Goal: Information Seeking & Learning: Learn about a topic

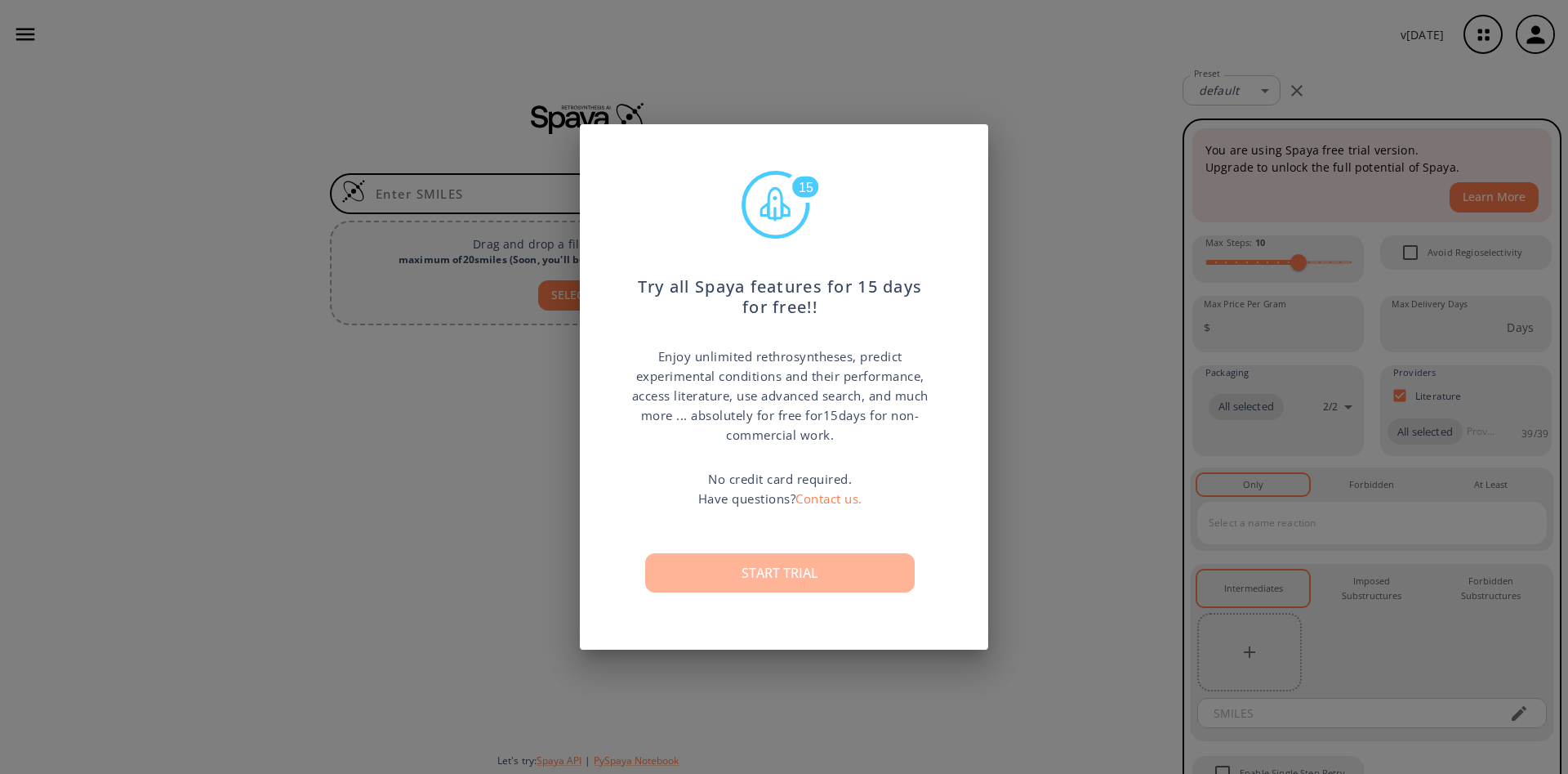
click at [787, 558] on button "Start trial" at bounding box center [779, 573] width 269 height 39
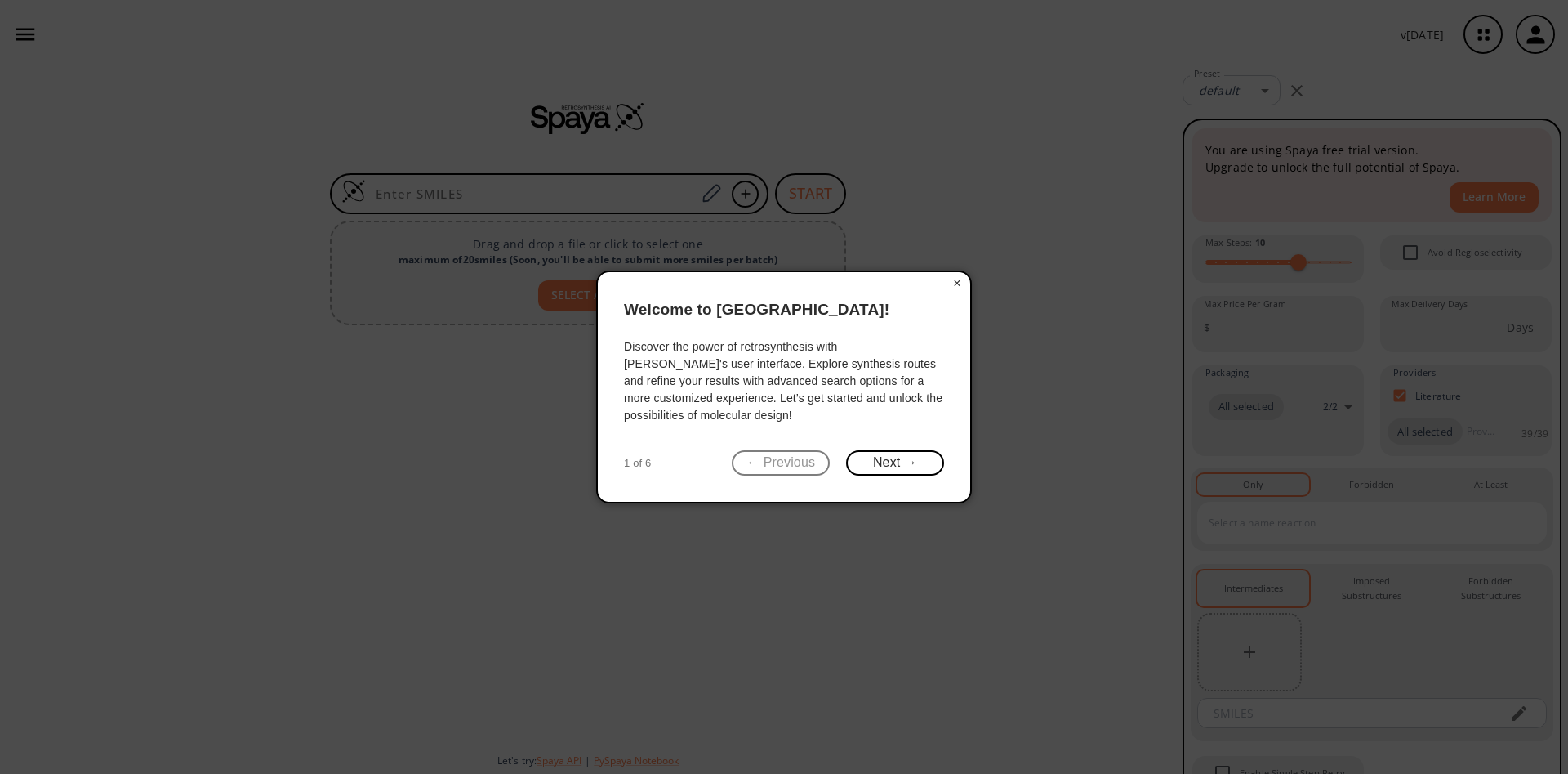
click at [953, 292] on button "×" at bounding box center [956, 283] width 26 height 23
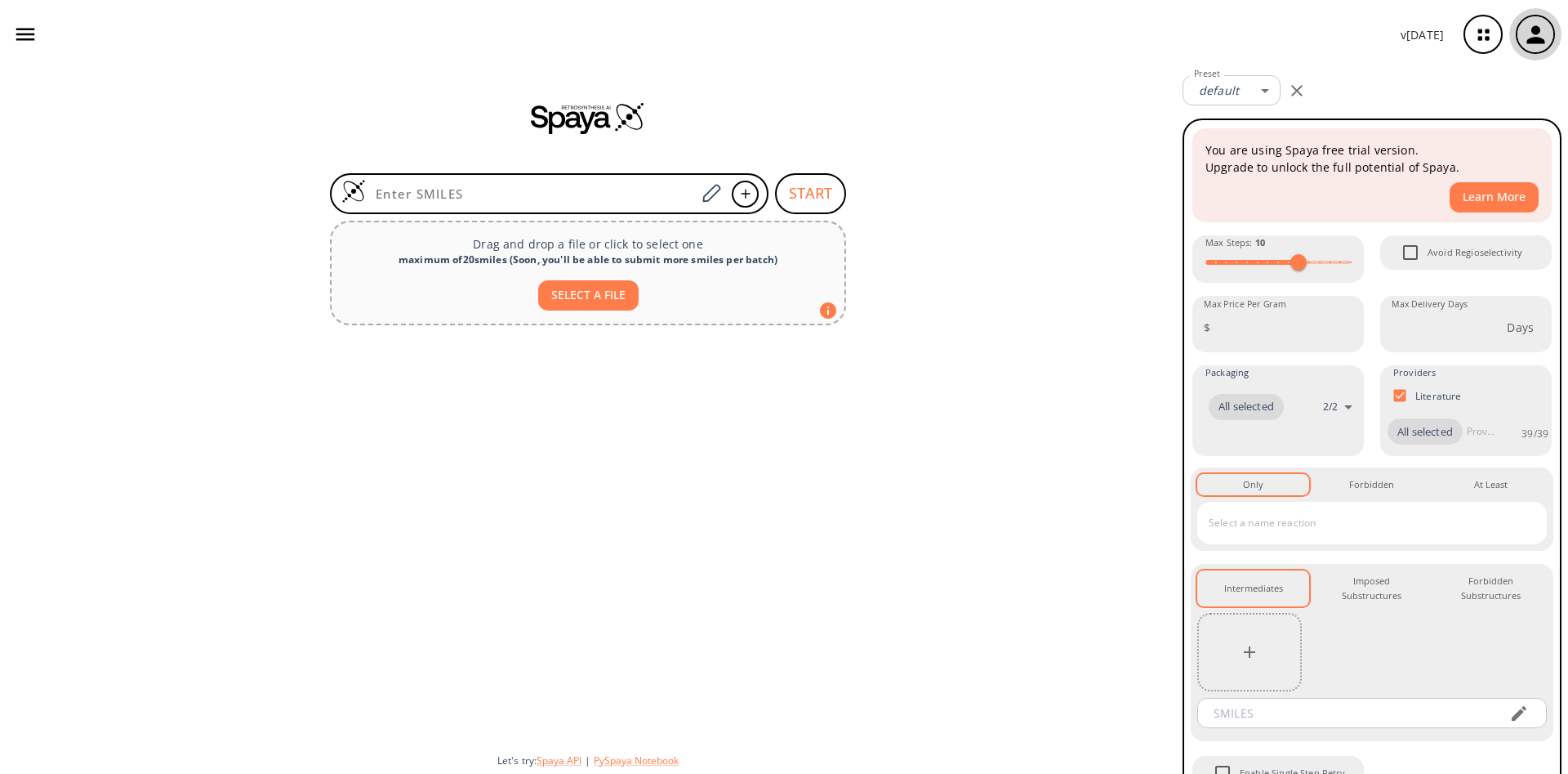
click at [1549, 29] on div "button" at bounding box center [1534, 34] width 36 height 36
click at [1542, 46] on icon "button" at bounding box center [1535, 34] width 27 height 27
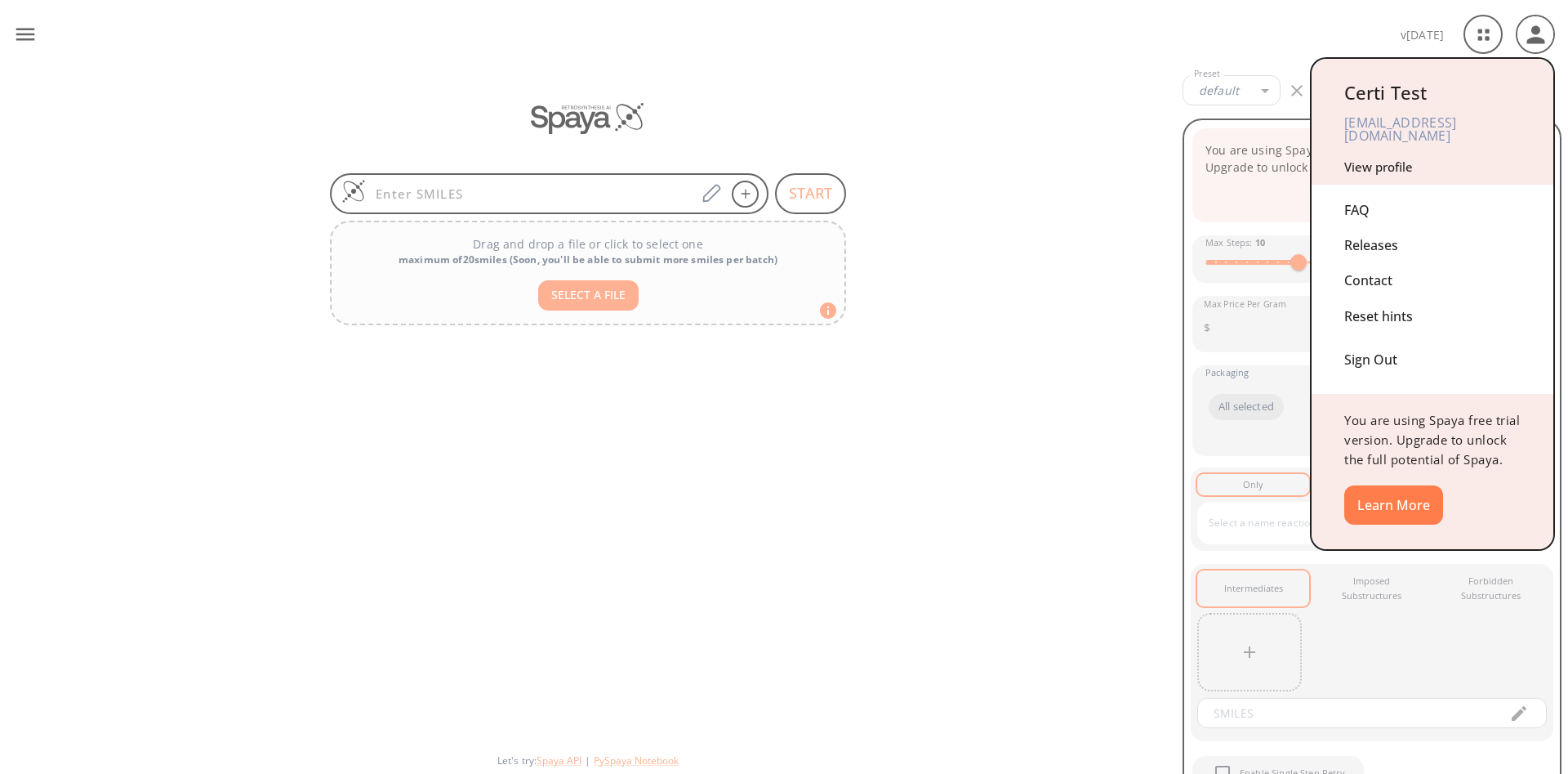
click at [1034, 150] on div at bounding box center [784, 387] width 1568 height 774
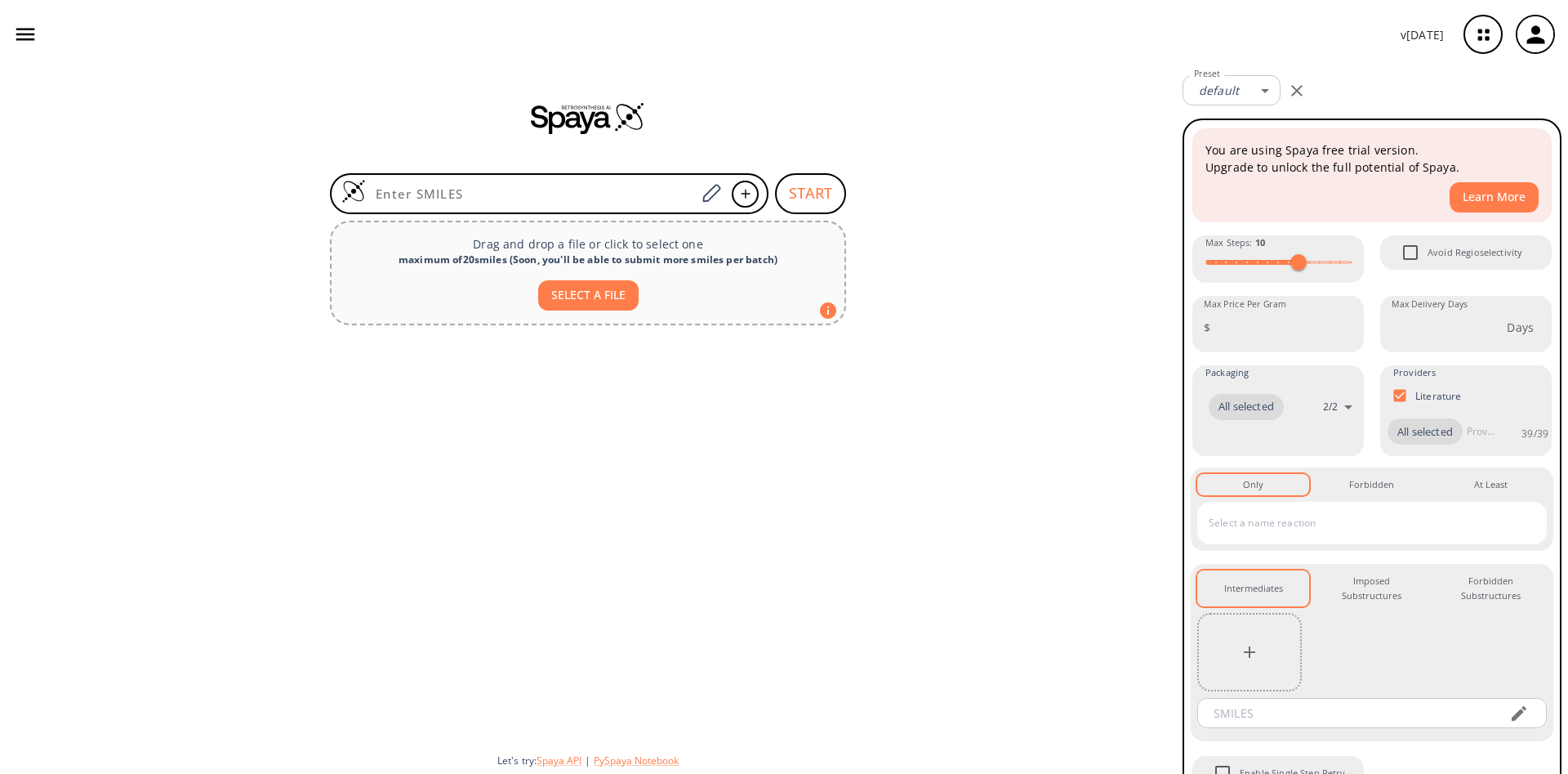
click at [18, 17] on div "v 1.9.39" at bounding box center [784, 34] width 1568 height 69
click at [23, 25] on icon "button" at bounding box center [25, 34] width 24 height 24
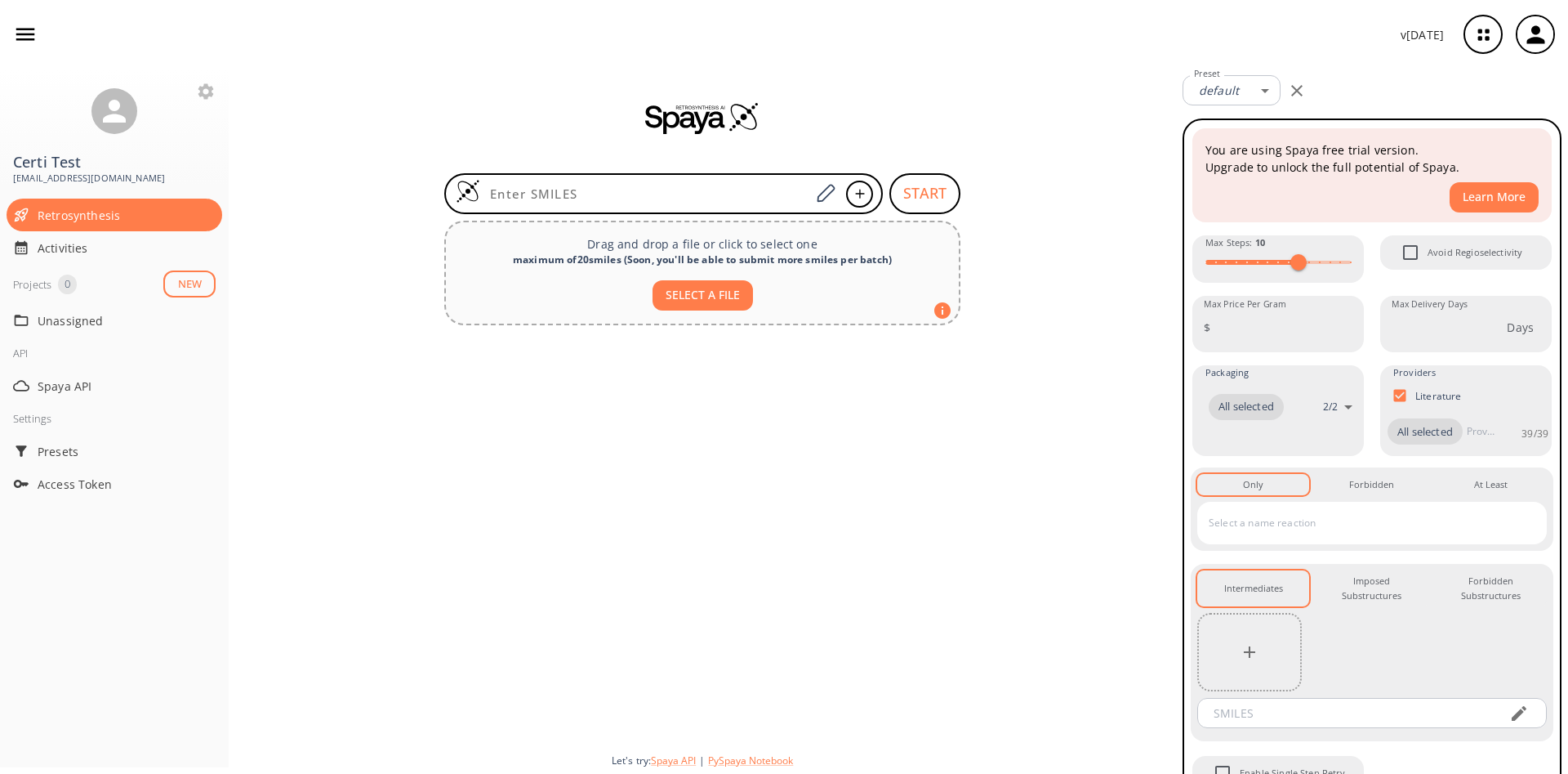
click at [206, 86] on icon "button" at bounding box center [206, 91] width 15 height 15
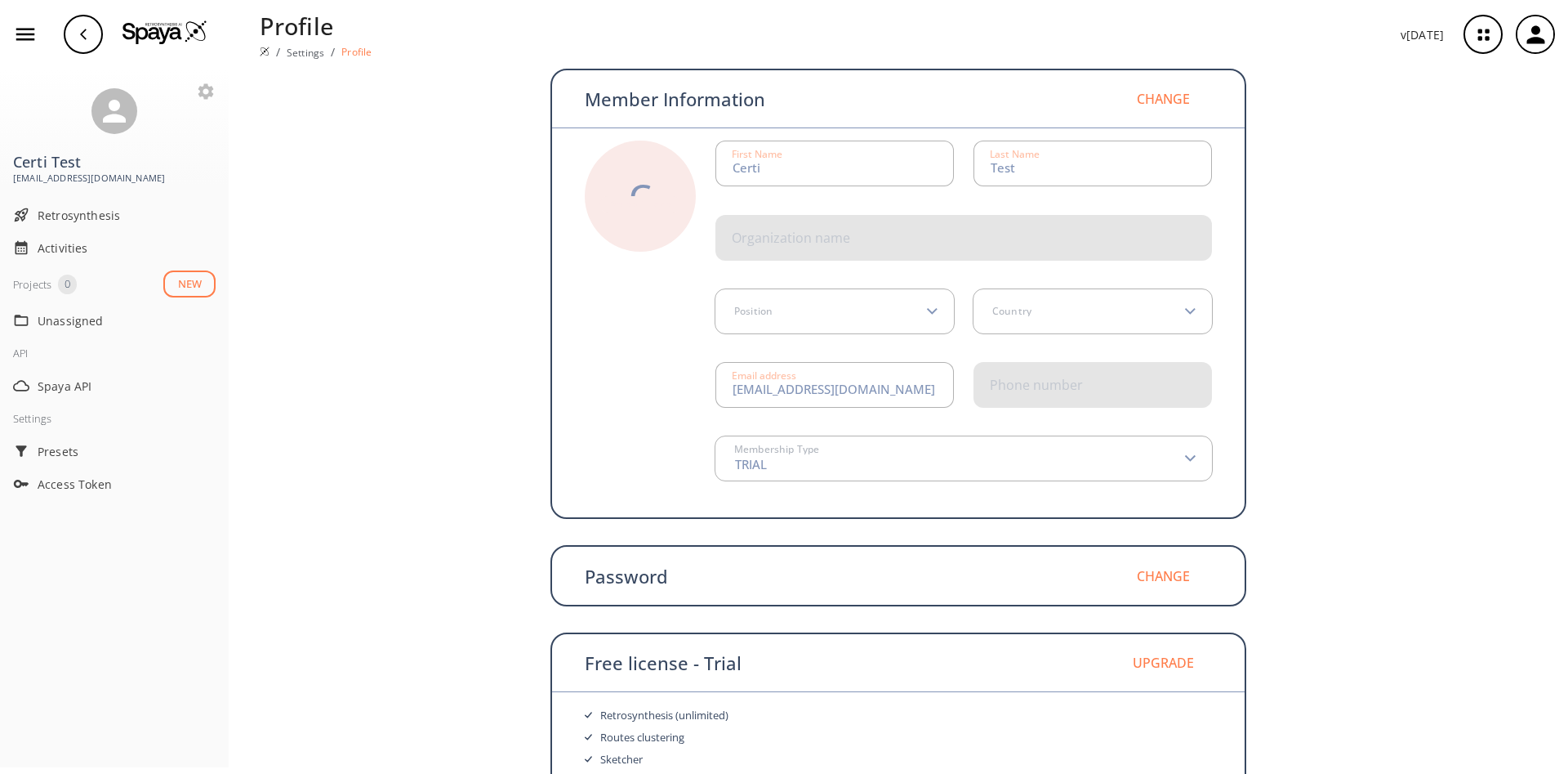
scroll to position [55, 0]
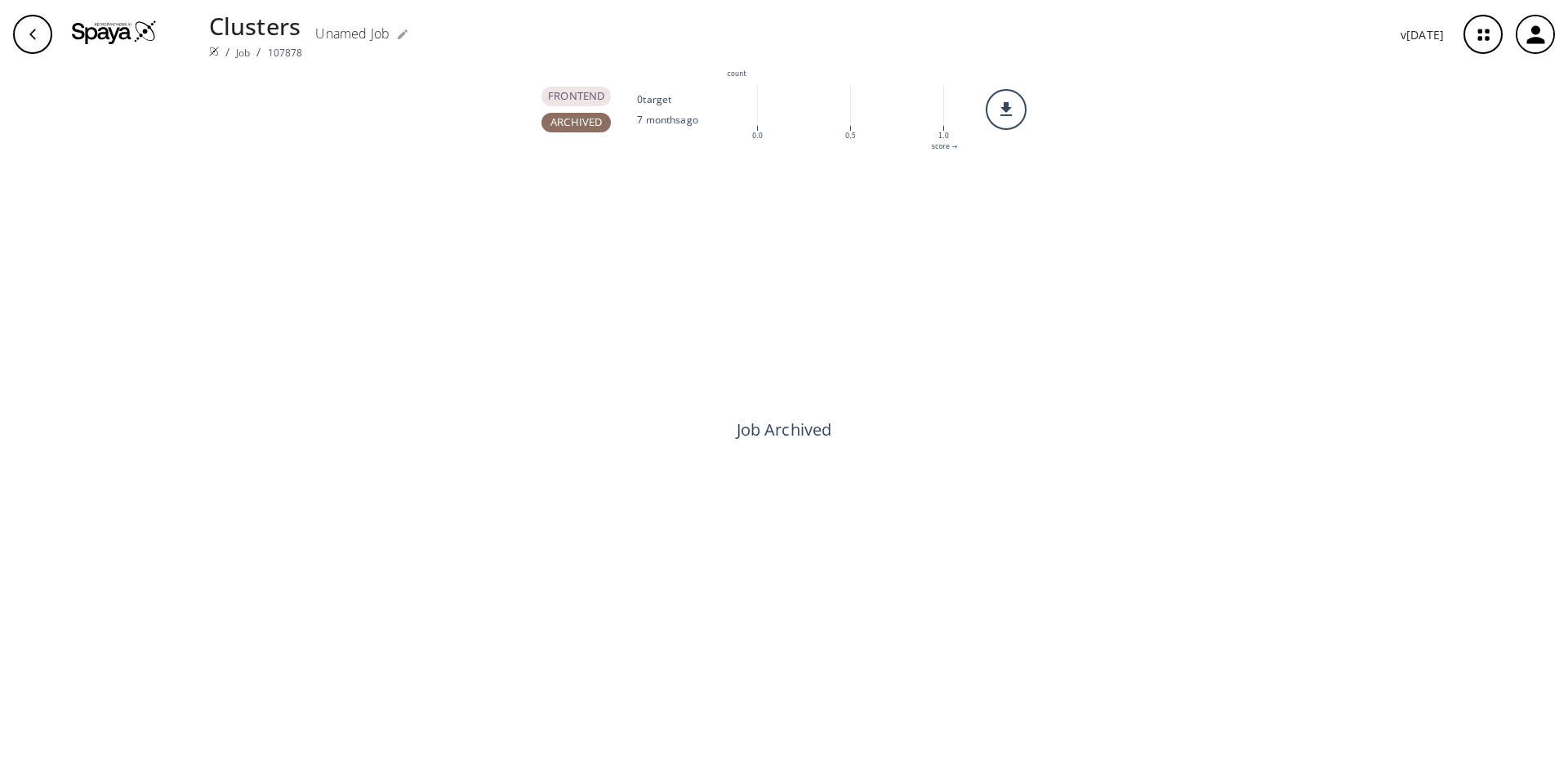
click at [30, 38] on icon "button" at bounding box center [33, 34] width 13 height 13
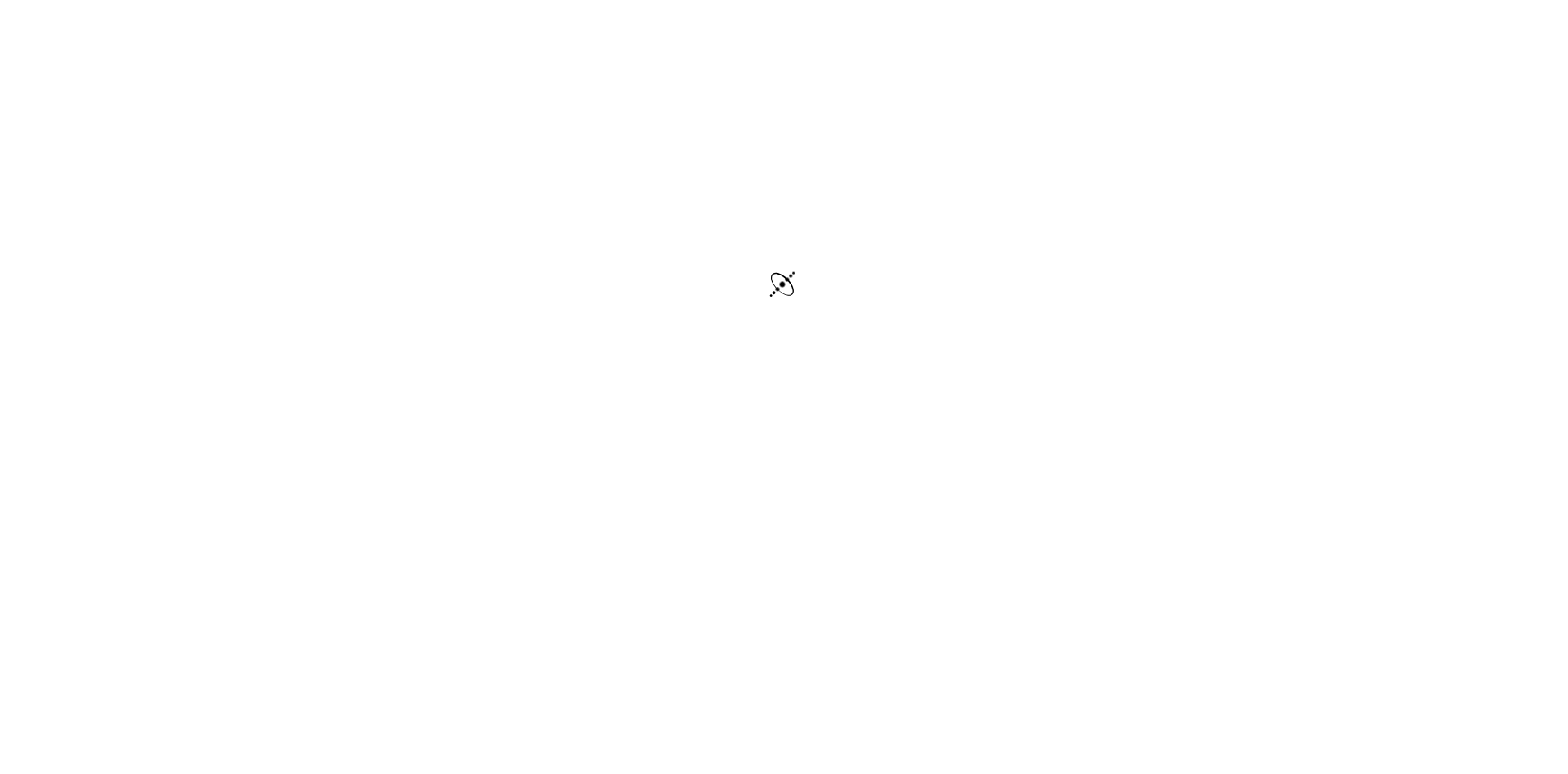
drag, startPoint x: 749, startPoint y: 347, endPoint x: 772, endPoint y: 318, distance: 37.0
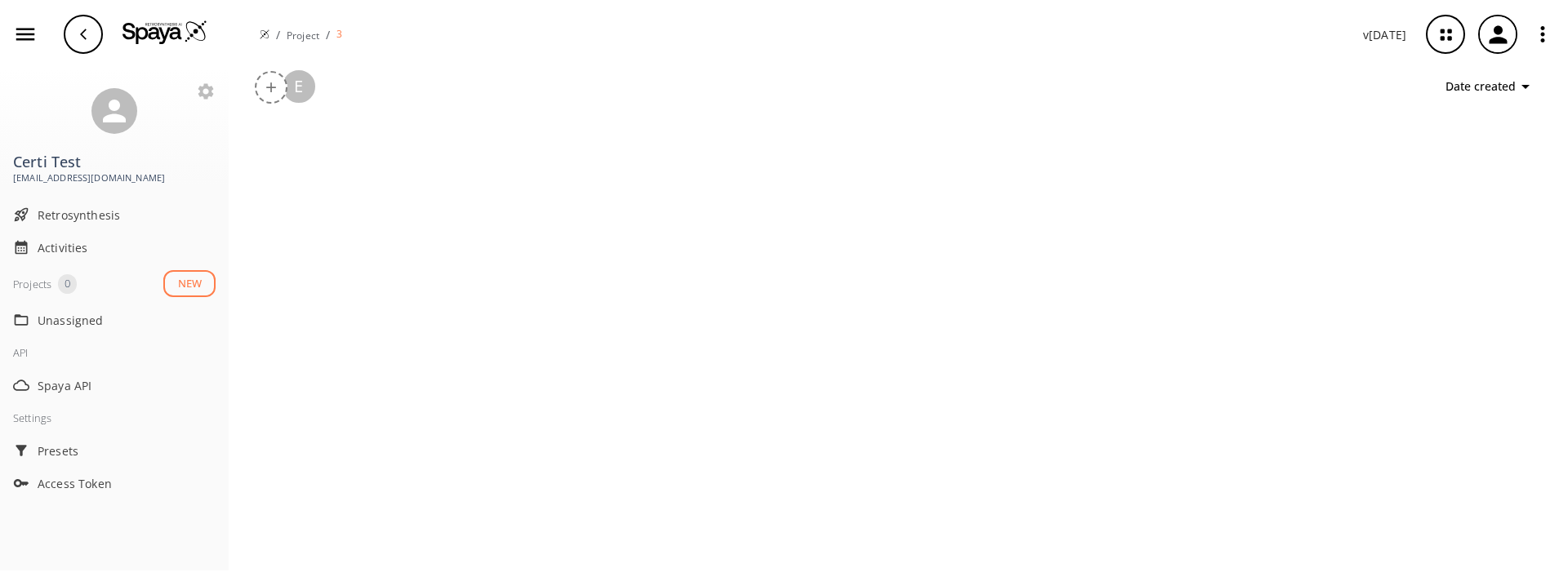
click at [736, 320] on div "+ E Date created" at bounding box center [899, 323] width 1339 height 508
